Goal: Transaction & Acquisition: Purchase product/service

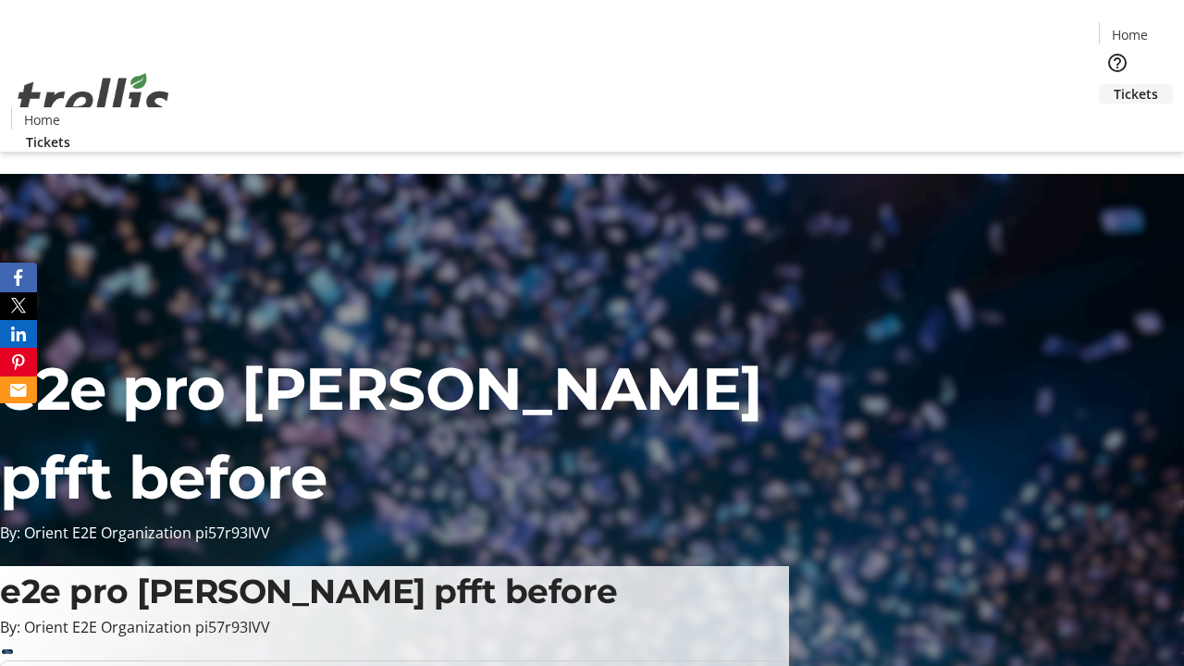
click at [1114, 84] on span "Tickets" at bounding box center [1136, 93] width 44 height 19
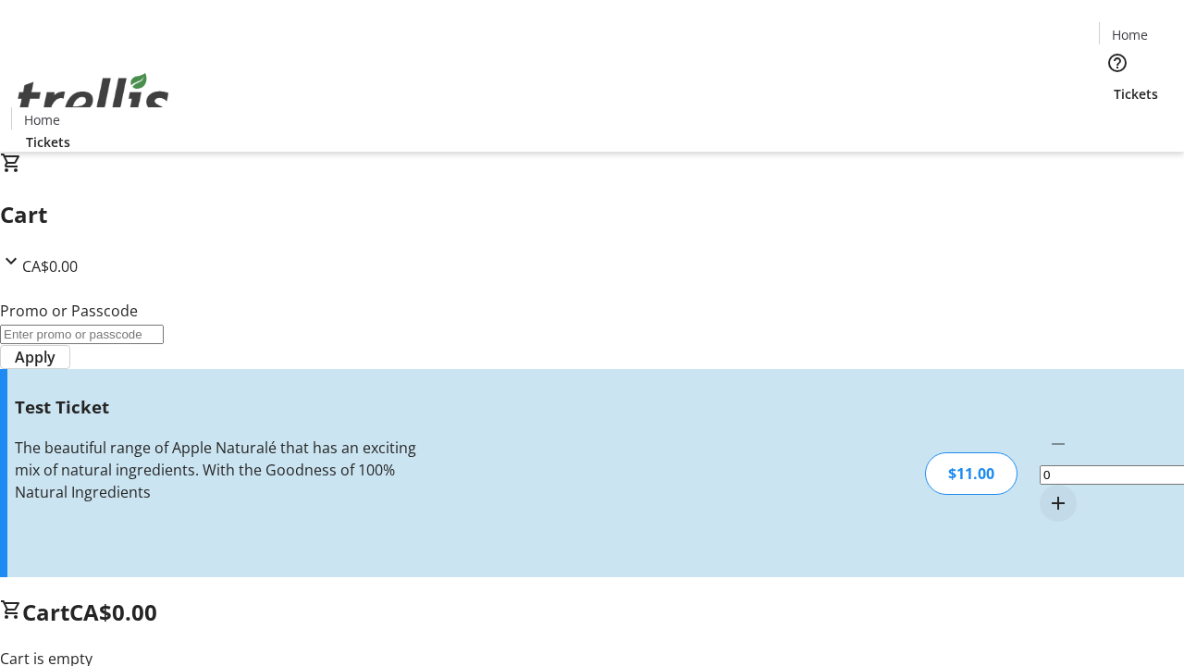
click at [1047, 492] on mat-icon "Increment by one" at bounding box center [1058, 503] width 22 height 22
type input "1"
type input "UNLOCK"
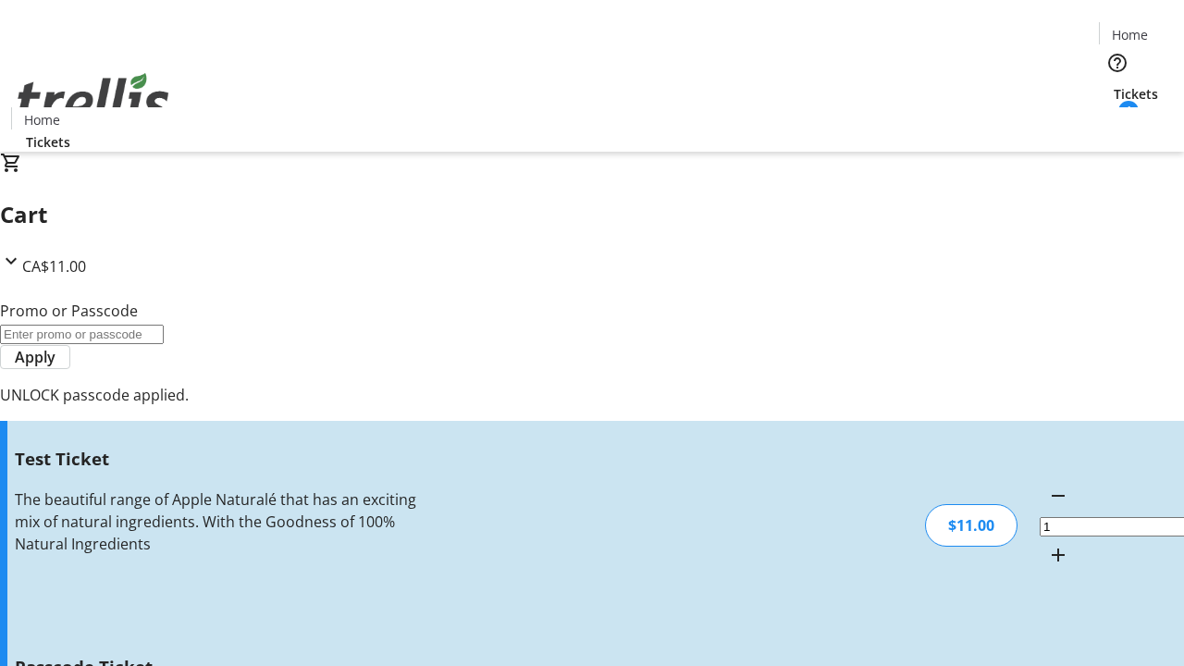
type input "5"
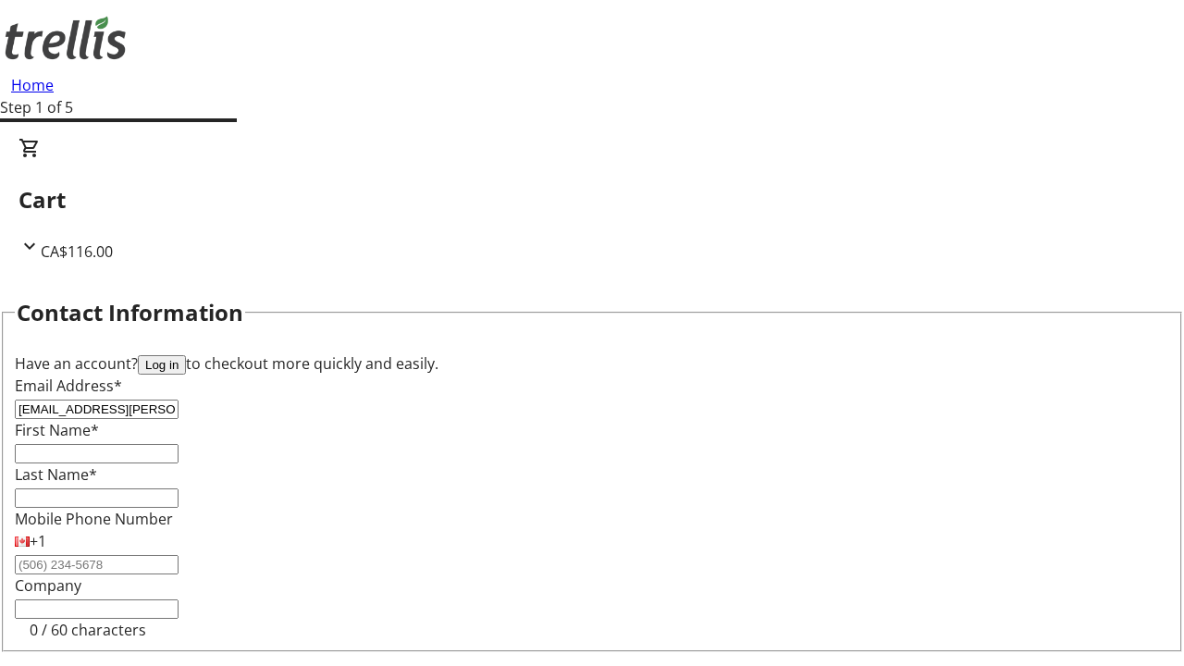
type input "[EMAIL_ADDRESS][PERSON_NAME][DOMAIN_NAME]"
type input "[PERSON_NAME]"
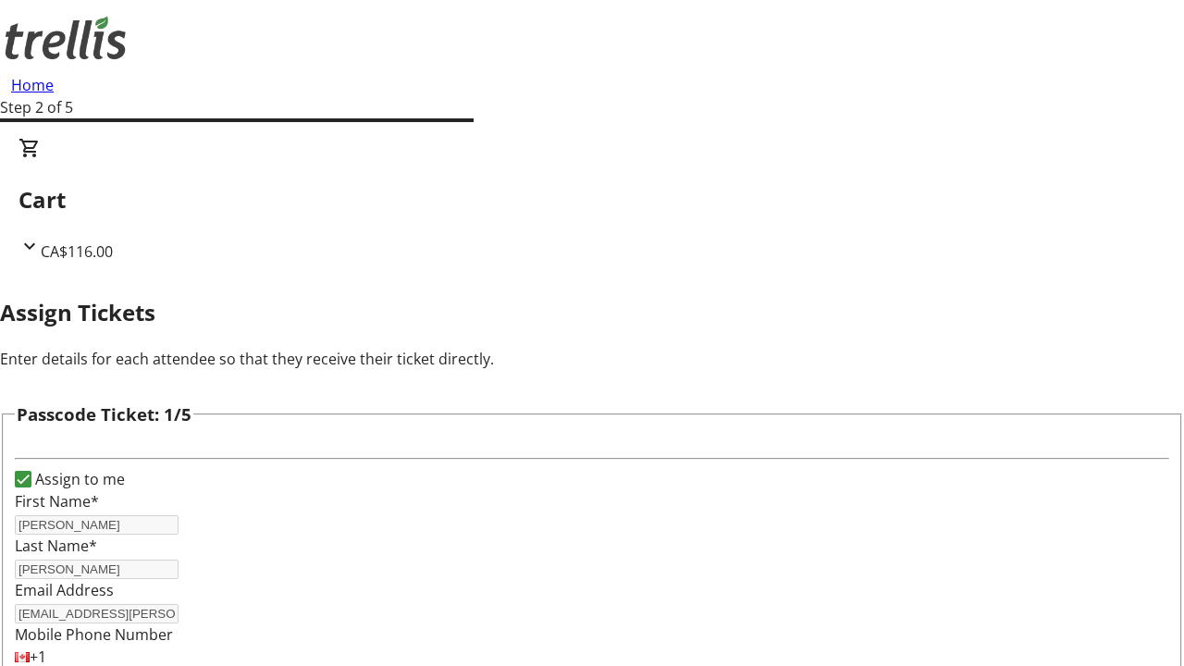
type input "Savanna"
type input "[PERSON_NAME]"
type input "Mandy"
type input "[PERSON_NAME]"
type input "Haleigh"
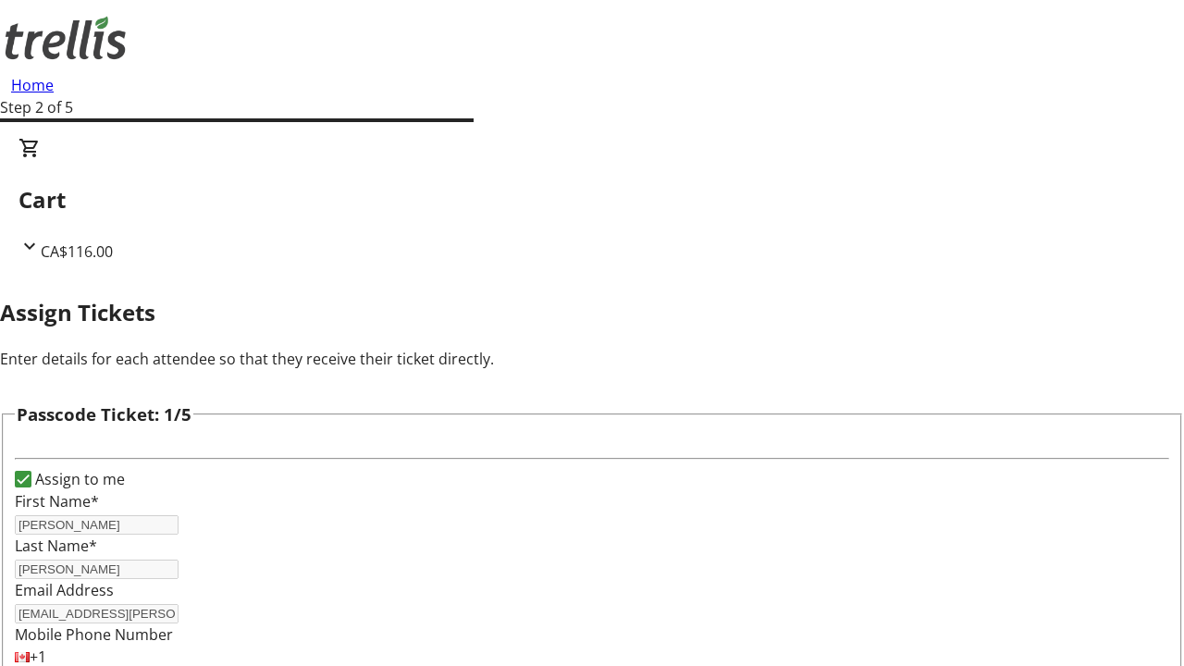
scroll to position [1799, 0]
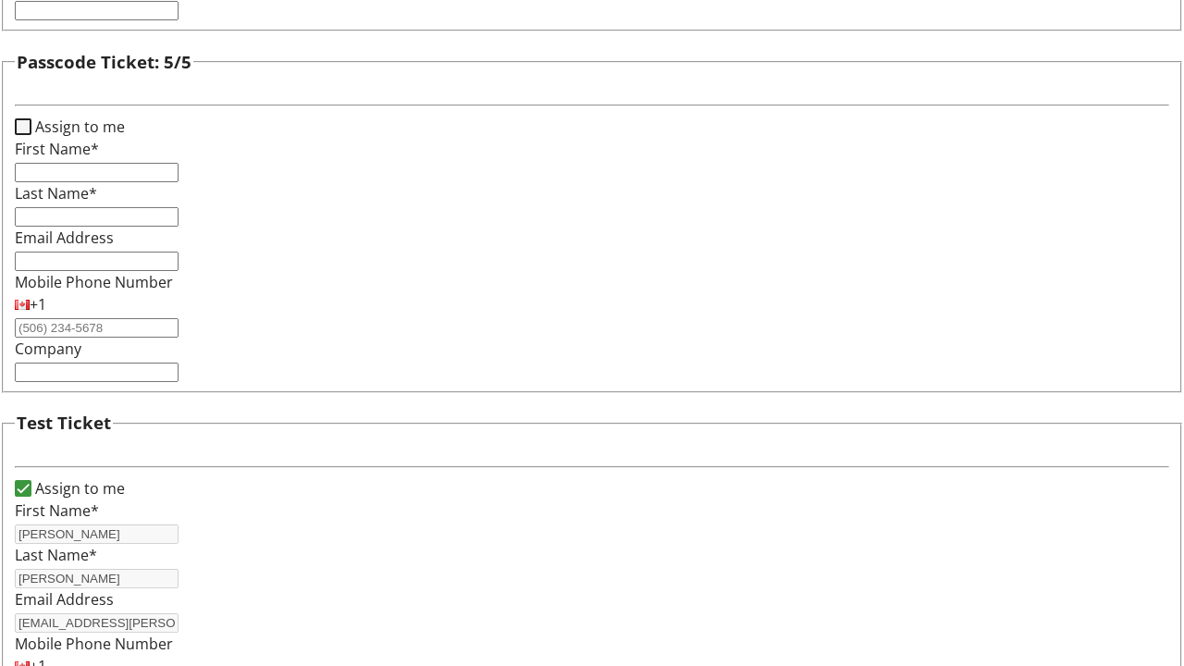
type input "[PERSON_NAME]"
click at [31, 135] on input "Assign to me" at bounding box center [23, 126] width 17 height 17
checkbox input "true"
type input "[PERSON_NAME]"
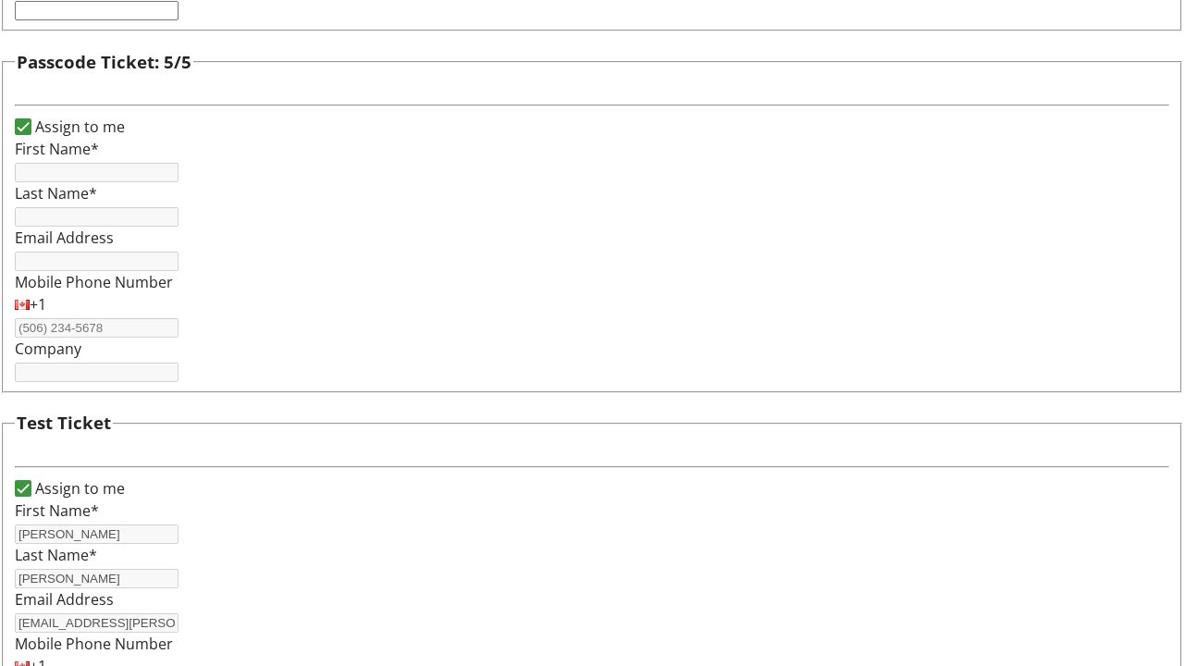
type input "[PERSON_NAME]"
type input "[EMAIL_ADDRESS][PERSON_NAME][DOMAIN_NAME]"
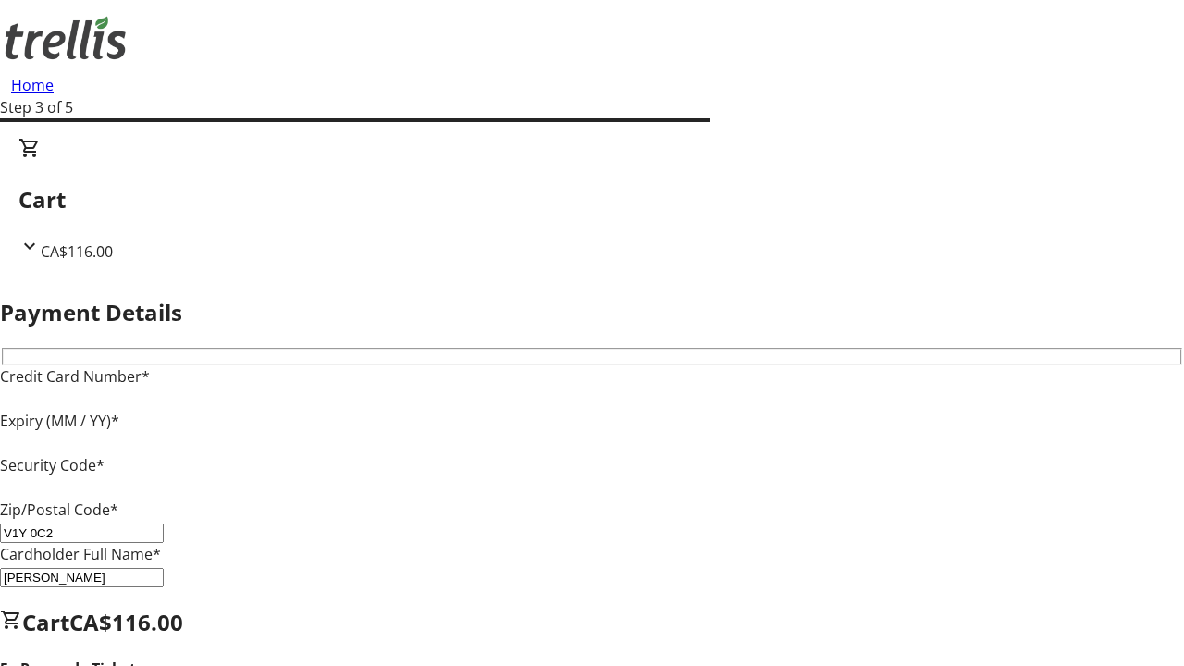
type input "V1Y 0C2"
